Goal: Task Accomplishment & Management: Complete application form

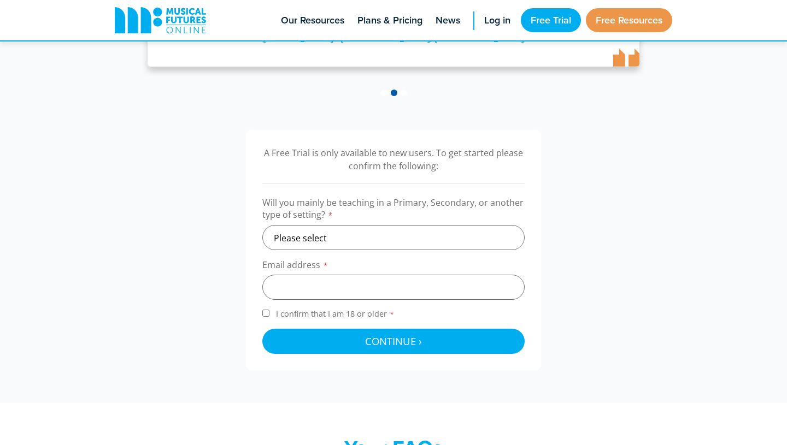
scroll to position [282, 0]
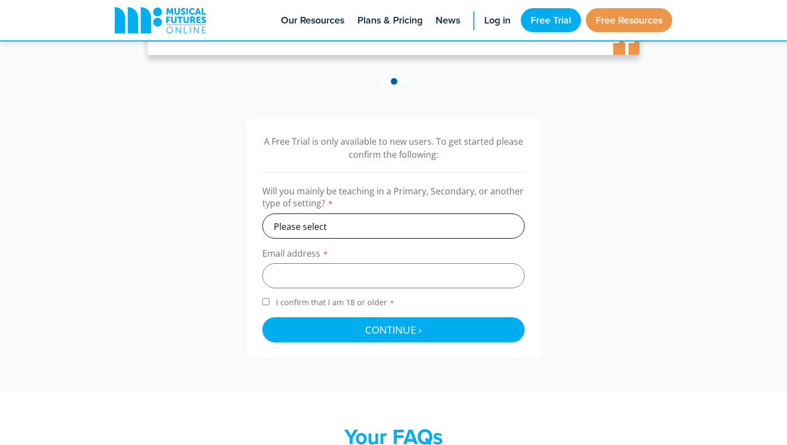
click at [390, 222] on select "Please select Primary Secondary Other" at bounding box center [393, 226] width 262 height 25
select select "secondary"
click at [383, 279] on input "email" at bounding box center [393, 275] width 262 height 25
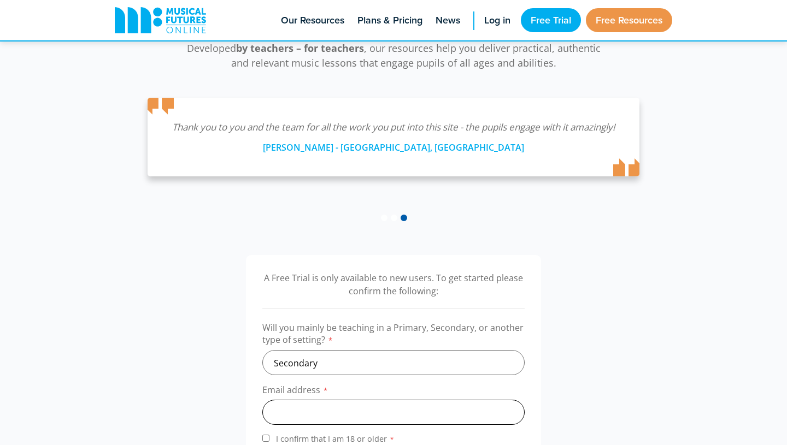
scroll to position [0, 0]
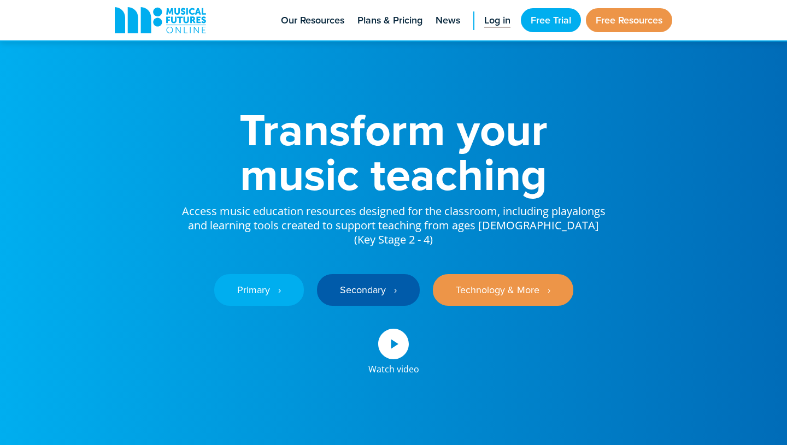
click at [491, 23] on span "Log in" at bounding box center [497, 20] width 26 height 15
